Goal: Information Seeking & Learning: Learn about a topic

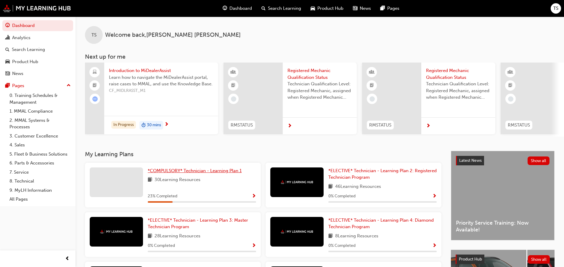
click at [187, 174] on link "*COMPULSORY* Technician - Learning Plan 1" at bounding box center [196, 170] width 96 height 7
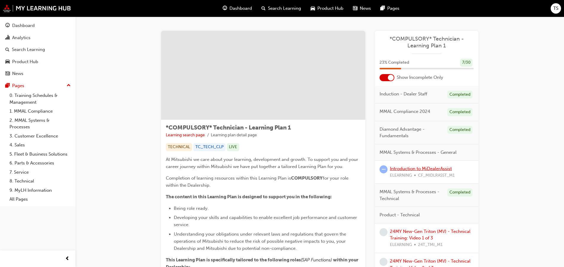
click at [413, 168] on link "Introduction to MiDealerAssist" at bounding box center [421, 168] width 62 height 5
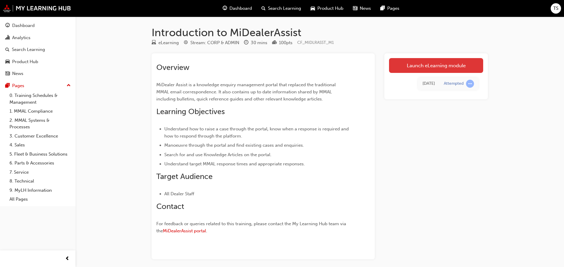
click at [404, 63] on link "Launch eLearning module" at bounding box center [436, 65] width 94 height 15
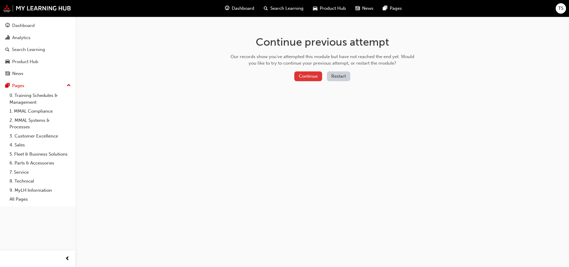
click at [305, 79] on button "Continue" at bounding box center [308, 76] width 28 height 10
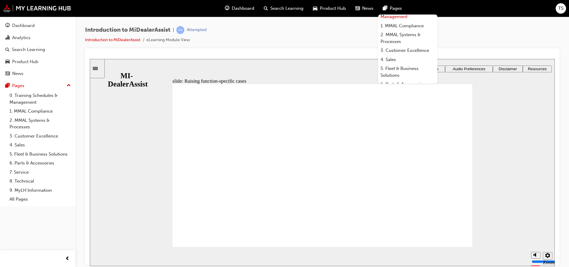
scroll to position [30, 0]
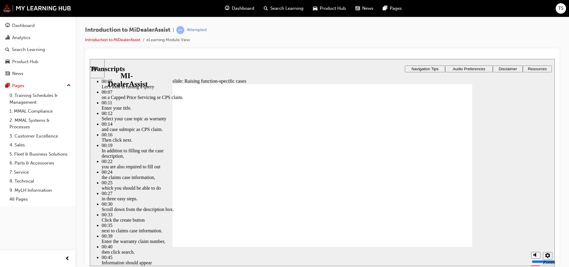
type input "80"
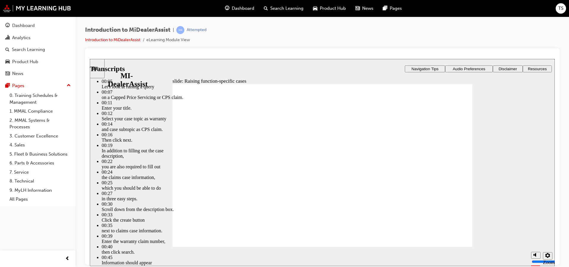
type input "52"
type input "80"
type input "46"
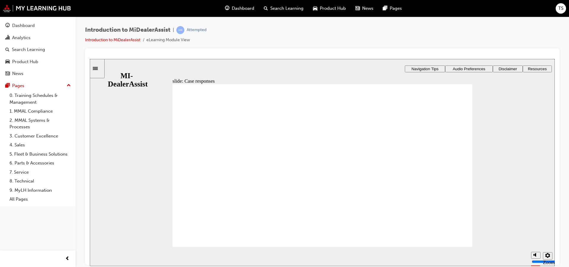
radio input "true"
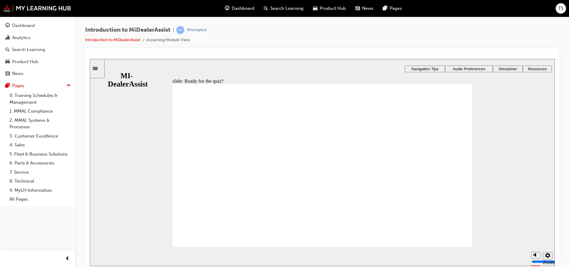
radio input "true"
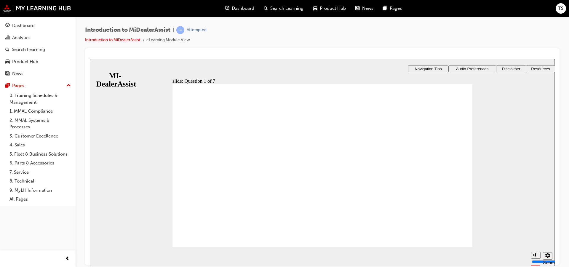
radio input "true"
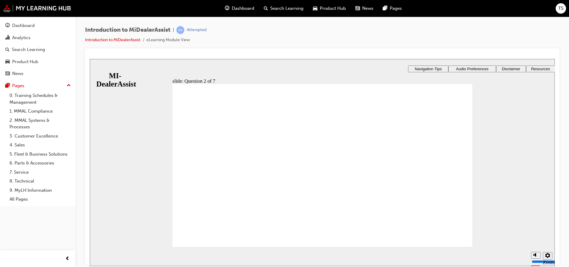
radio input "true"
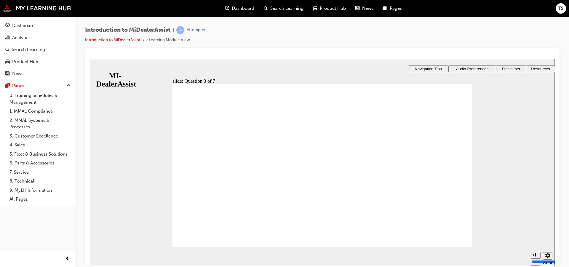
click at [355, 190] on div "slide: Question 4 of 7 Support tab Knowledge Base Notifications Cases Awaiting …" at bounding box center [322, 188] width 465 height 258
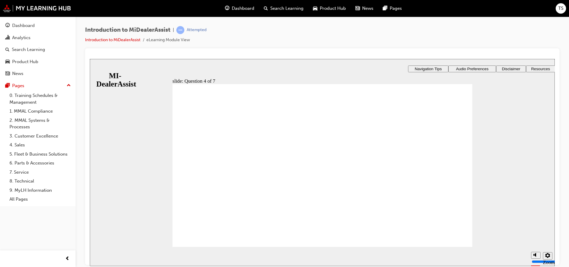
radio input "true"
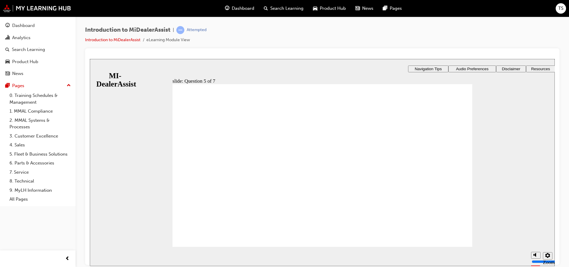
checkbox input "true"
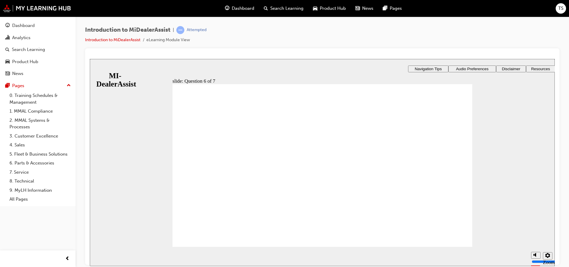
checkbox input "true"
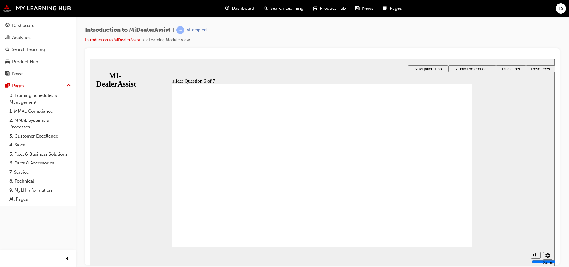
radio input "true"
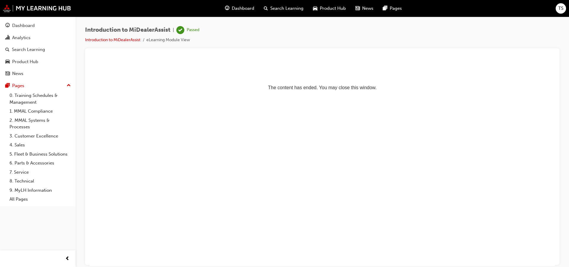
scroll to position [0, 0]
click at [39, 24] on div "Dashboard" at bounding box center [37, 25] width 65 height 7
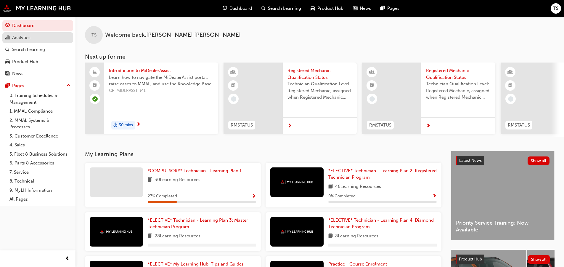
click at [34, 39] on div "Analytics" at bounding box center [37, 37] width 65 height 7
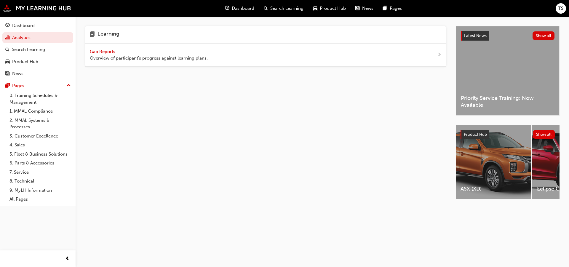
click at [139, 46] on div "Gap Reports Overview of participant's progress against learning plans." at bounding box center [265, 55] width 361 height 23
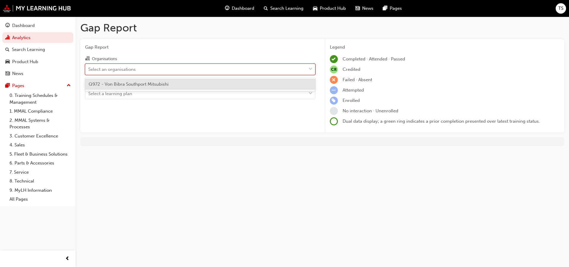
click at [132, 73] on div "Select an organisations" at bounding box center [195, 69] width 221 height 10
click at [89, 71] on input "Organisations option Q972 - Von Bibra Southport Mitsubishi focused, 1 of 1. 1 r…" at bounding box center [88, 68] width 1 height 5
click at [129, 86] on span "Q972 - Von Bibra Southport Mitsubishi" at bounding box center [129, 83] width 80 height 5
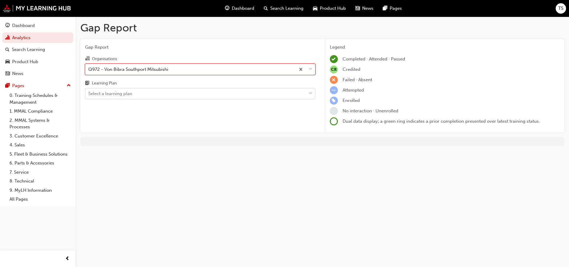
click at [128, 98] on div "Select a learning plan" at bounding box center [195, 94] width 221 height 10
click at [89, 96] on input "Learning Plan Select a learning plan" at bounding box center [88, 93] width 1 height 5
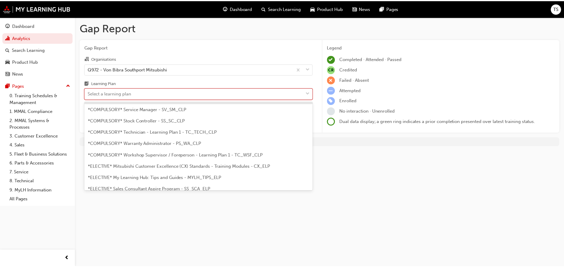
scroll to position [237, 0]
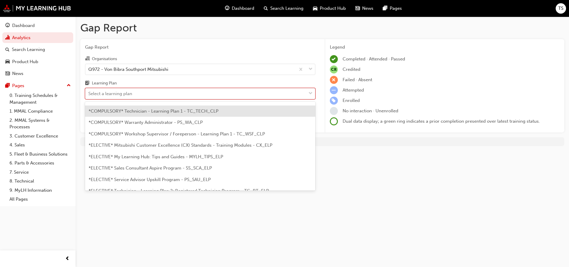
click at [129, 114] on div "*COMPULSORY* Technician - Learning Plan 1 - TC_TECH_CLP" at bounding box center [200, 111] width 230 height 12
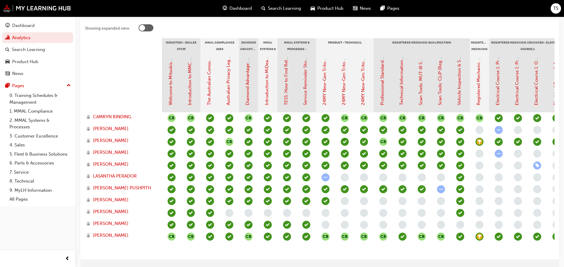
scroll to position [119, 0]
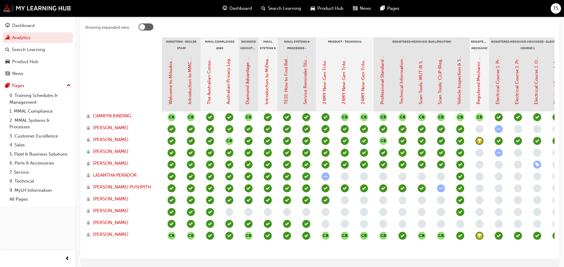
drag, startPoint x: 446, startPoint y: 215, endPoint x: 300, endPoint y: 207, distance: 145.7
click at [300, 207] on div "CR CR CR CR CR CR CR CR CR CR CR CR CR CR CR CR CR CR CR CR CR CR" at bounding box center [460, 182] width 597 height 142
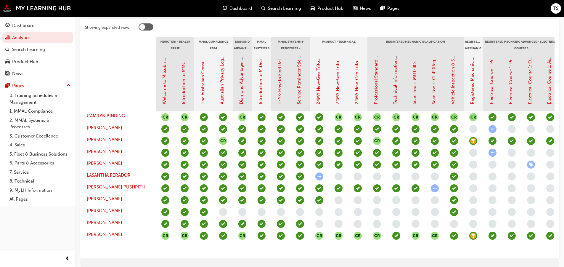
scroll to position [0, 0]
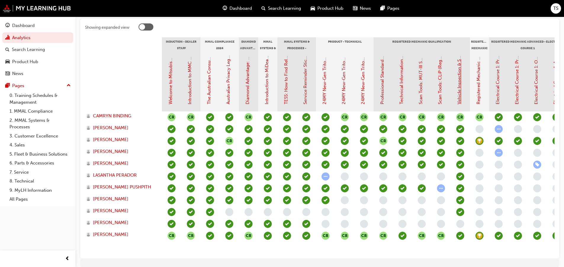
click at [460, 86] on link "Vehicle Inspection & Servicing (Registered Mechanic Qualification)" at bounding box center [459, 36] width 5 height 137
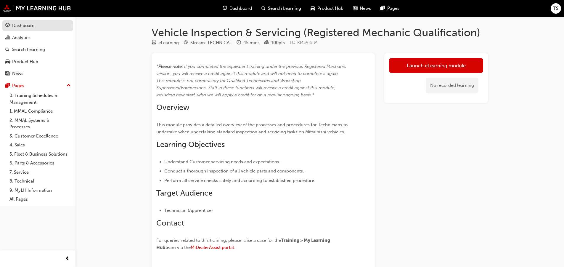
click at [22, 23] on div "Dashboard" at bounding box center [23, 25] width 23 height 7
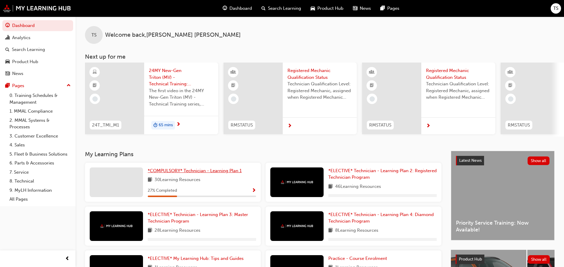
click at [196, 173] on span "*COMPULSORY* Technician - Learning Plan 1" at bounding box center [195, 170] width 94 height 5
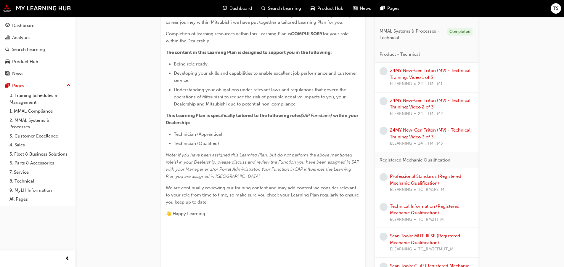
scroll to position [148, 0]
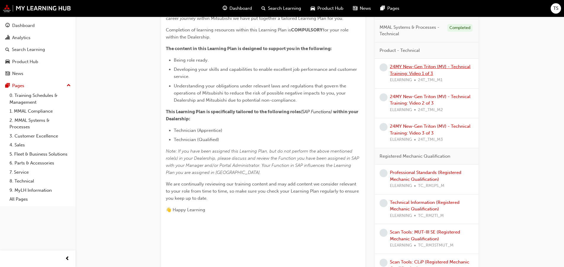
click at [415, 67] on link "24MY New-Gen Triton (MV) - Technical Training: Video 1 of 3" at bounding box center [430, 70] width 81 height 12
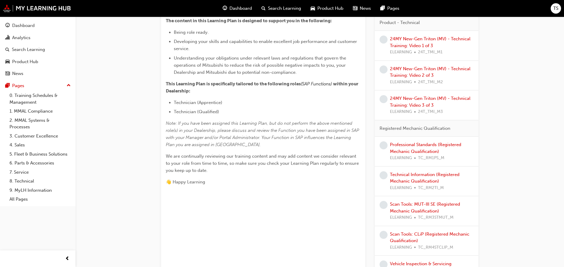
scroll to position [178, 0]
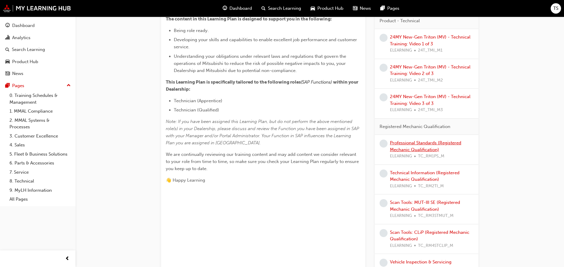
click at [436, 142] on link "Professional Standards (Registered Mechanic Qualification)" at bounding box center [425, 146] width 71 height 12
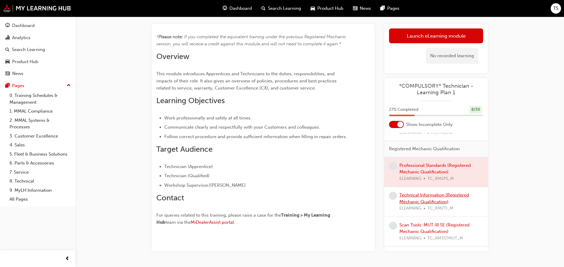
scroll to position [207, 0]
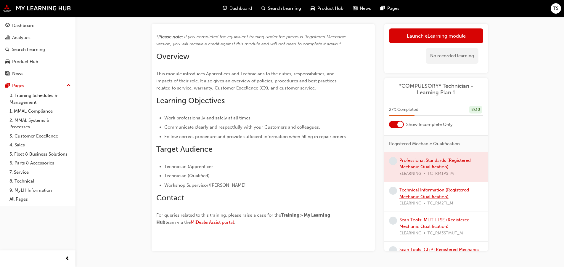
click at [418, 188] on link "Technical Information (Registered Mechanic Qualification)" at bounding box center [435, 193] width 70 height 12
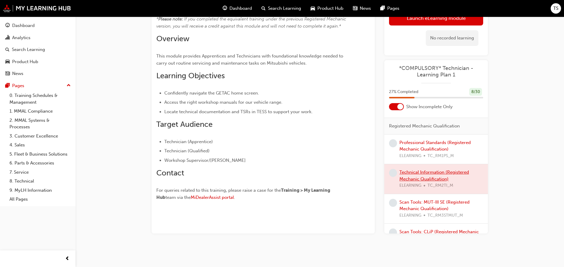
scroll to position [48, 0]
click at [449, 204] on link "Scan Tools: MUT-III SE (Registered Mechanic Qualification)" at bounding box center [435, 205] width 70 height 12
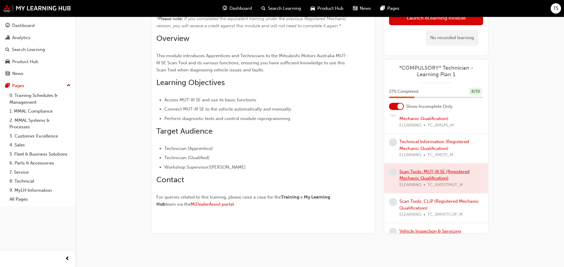
scroll to position [267, 0]
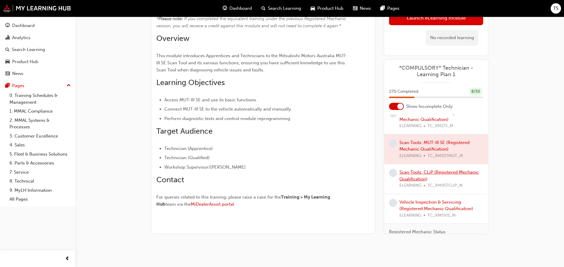
click at [437, 173] on link "Scan Tools: CLiP (Registered Mechanic Qualification)" at bounding box center [439, 175] width 79 height 12
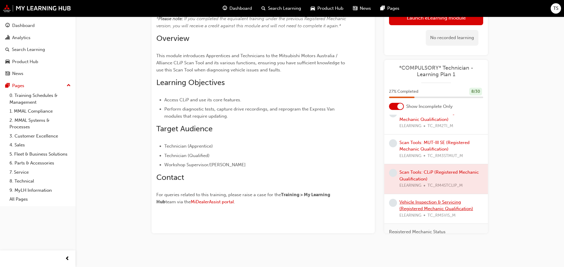
click at [427, 208] on link "Vehicle Inspection & Servicing (Registered Mechanic Qualification)" at bounding box center [437, 205] width 74 height 12
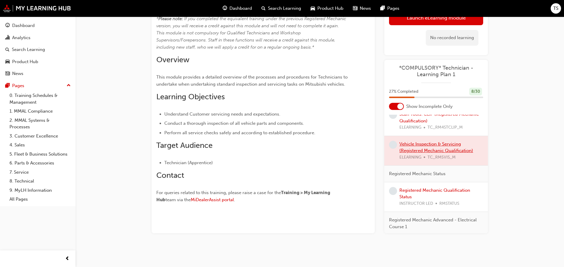
scroll to position [326, 0]
click at [434, 191] on link "Registered Mechanic Qualification Status" at bounding box center [435, 192] width 71 height 12
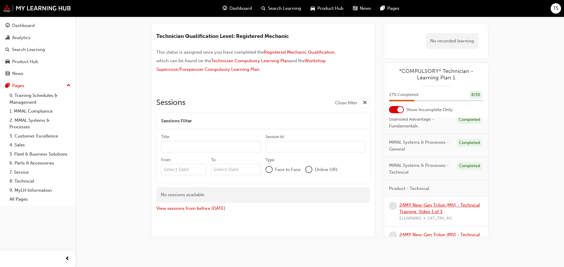
scroll to position [9, 0]
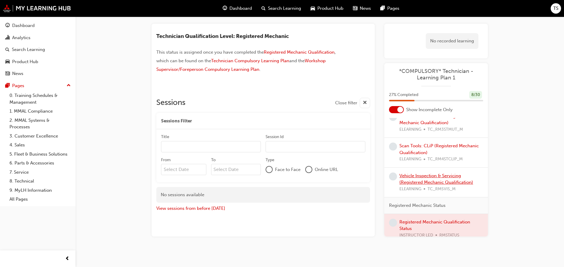
click at [413, 177] on link "Vehicle Inspection & Servicing (Registered Mechanic Qualification)" at bounding box center [437, 179] width 74 height 12
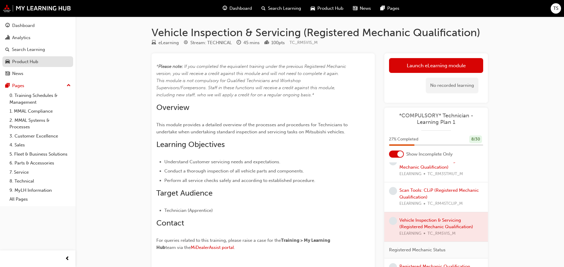
click at [19, 61] on div "Product Hub" at bounding box center [25, 61] width 26 height 7
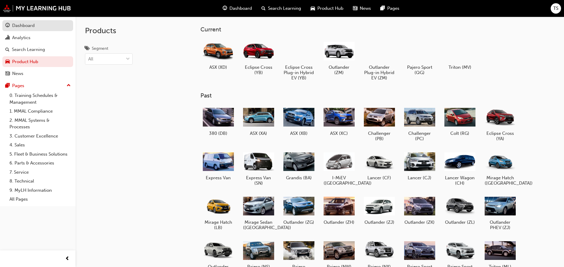
click at [11, 23] on div "Dashboard" at bounding box center [37, 25] width 65 height 7
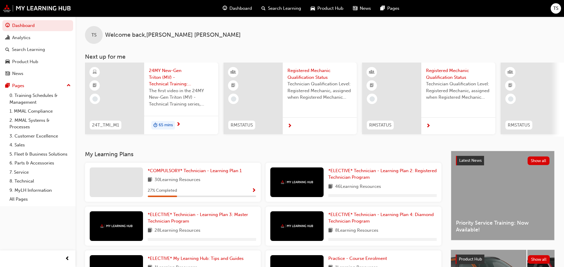
click at [553, 6] on div "TS" at bounding box center [556, 8] width 10 height 10
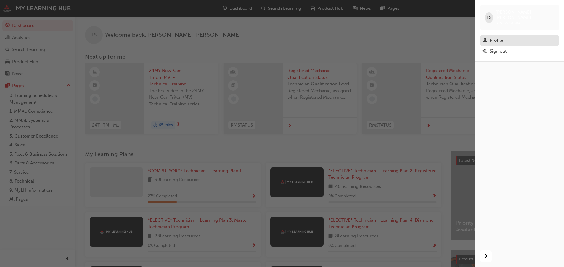
click at [490, 39] on link "Profile" at bounding box center [519, 40] width 79 height 11
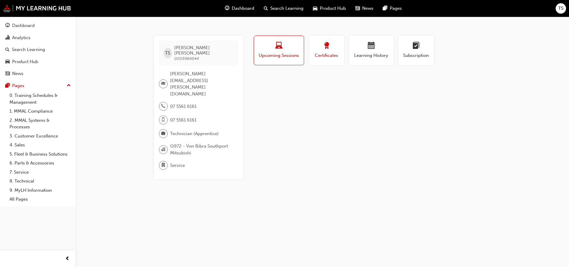
click at [328, 56] on span "Certificates" at bounding box center [326, 55] width 27 height 7
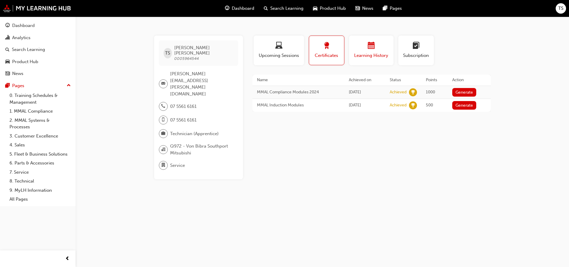
click at [377, 56] on span "Learning History" at bounding box center [372, 55] width 36 height 7
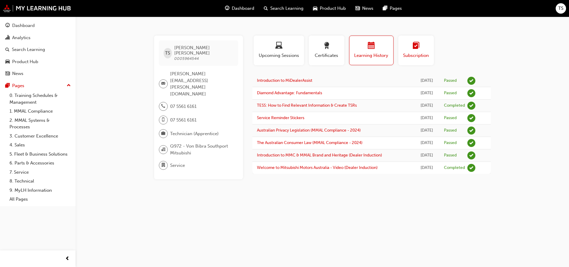
click at [412, 58] on span "Subscription" at bounding box center [416, 55] width 27 height 7
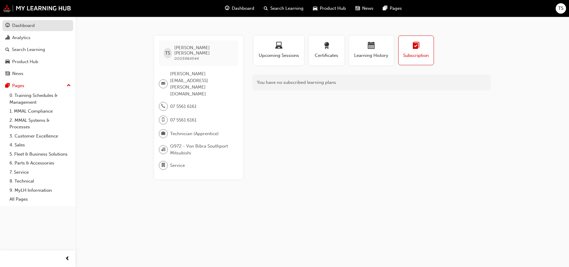
click at [27, 28] on div "Dashboard" at bounding box center [23, 25] width 23 height 7
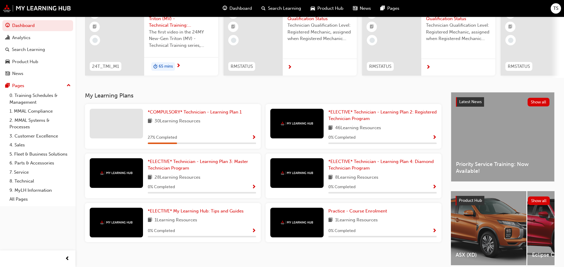
scroll to position [87, 0]
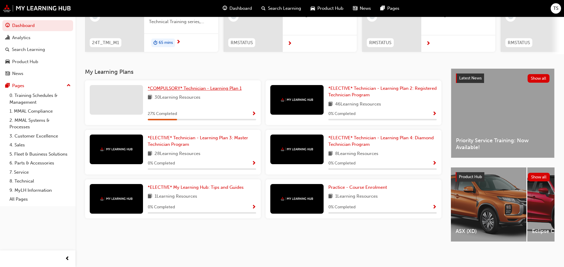
click at [161, 86] on span "*COMPULSORY* Technician - Learning Plan 1" at bounding box center [195, 88] width 94 height 5
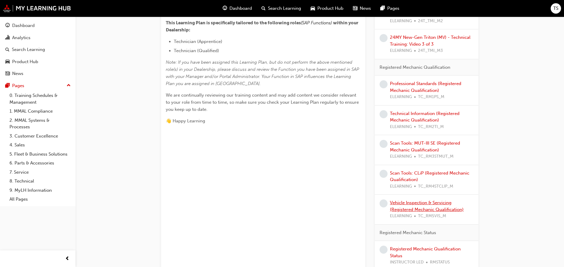
click at [405, 201] on link "Vehicle Inspection & Servicing (Registered Mechanic Qualification)" at bounding box center [427, 206] width 74 height 12
